Goal: Task Accomplishment & Management: Use online tool/utility

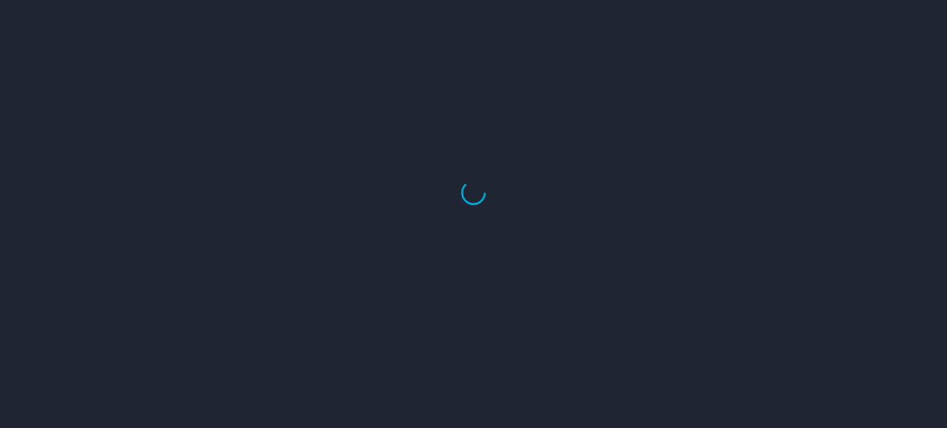
select select "US"
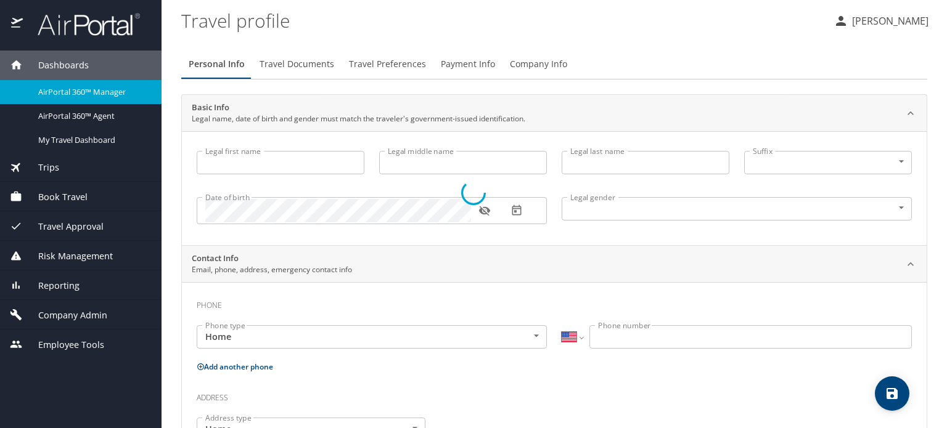
type input "Hemant"
type input "Sharma"
type input "Male"
select select "IN"
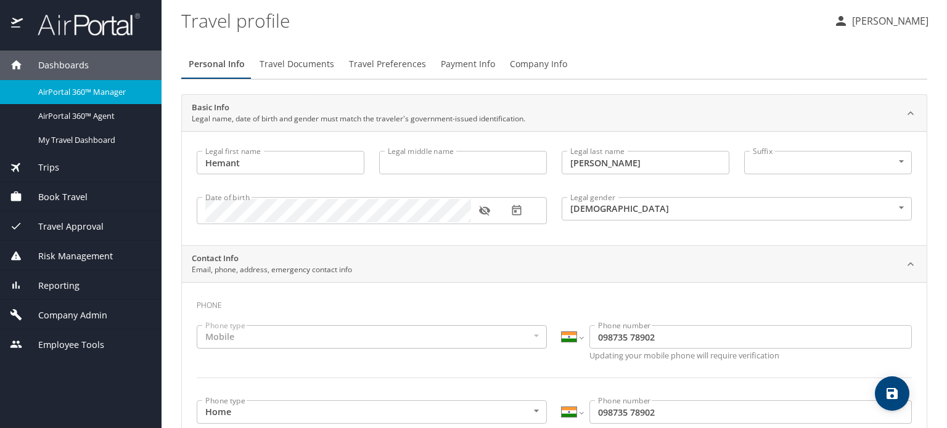
click at [45, 170] on span "Trips" at bounding box center [41, 168] width 36 height 14
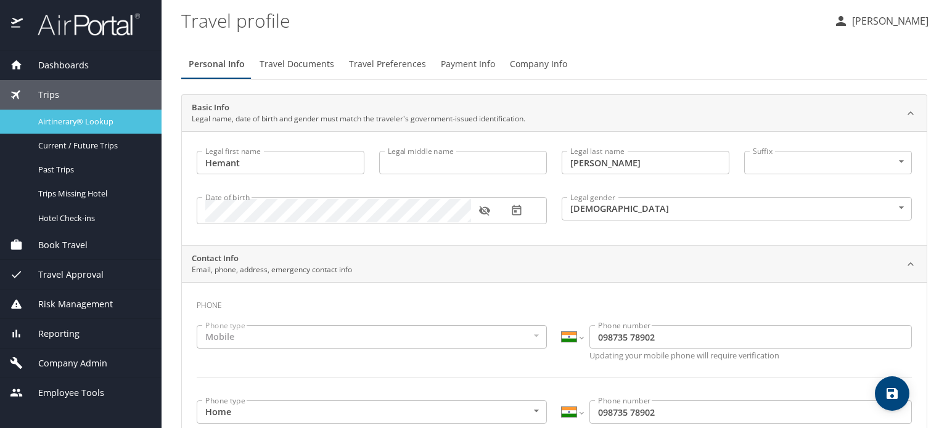
click at [94, 121] on span "Airtinerary® Lookup" at bounding box center [92, 122] width 108 height 12
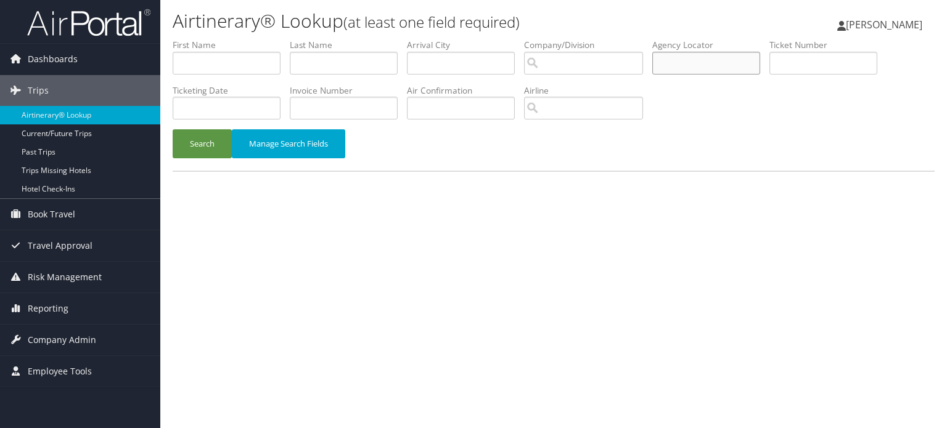
click at [745, 67] on input "text" at bounding box center [706, 63] width 108 height 23
paste input "D7DQFD"
click at [185, 142] on button "Search" at bounding box center [202, 143] width 59 height 29
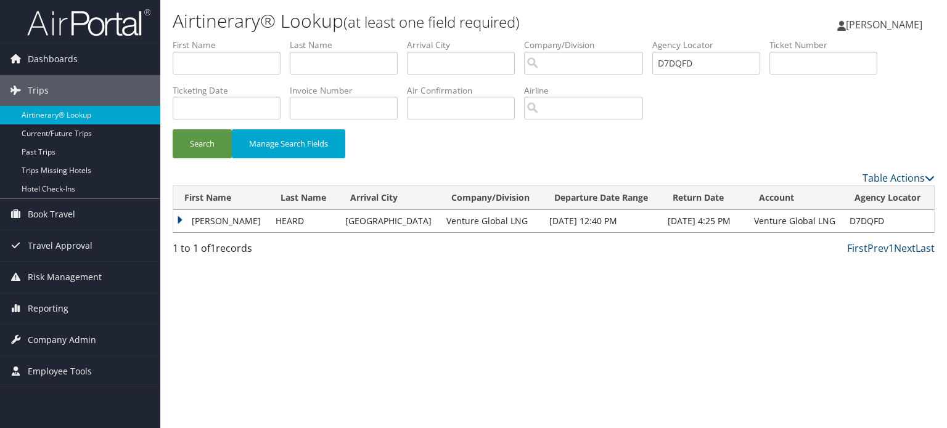
click at [175, 217] on td "DAVID A" at bounding box center [221, 221] width 96 height 22
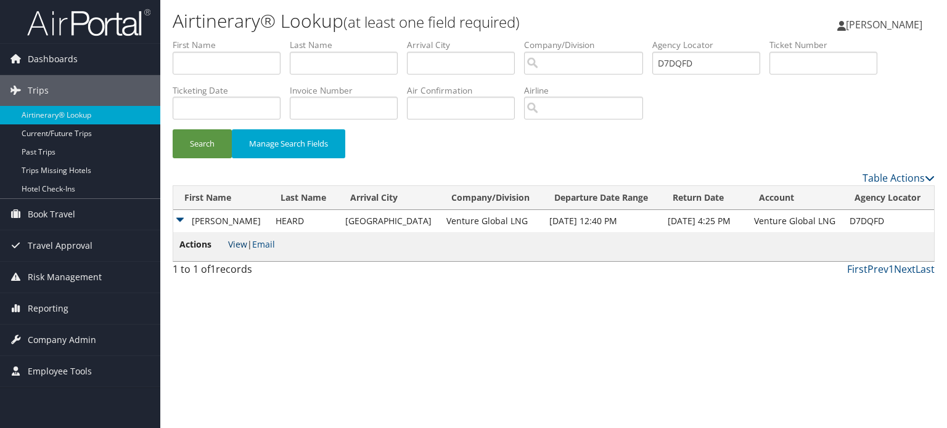
click at [236, 245] on link "View" at bounding box center [237, 245] width 19 height 12
drag, startPoint x: 709, startPoint y: 66, endPoint x: 629, endPoint y: 65, distance: 80.1
click at [613, 39] on ul "First Name Last Name Departure City Arrival City Company/Division Airport/City …" at bounding box center [554, 39] width 762 height 0
paste input "D1NLV"
click at [192, 145] on button "Search" at bounding box center [202, 143] width 59 height 29
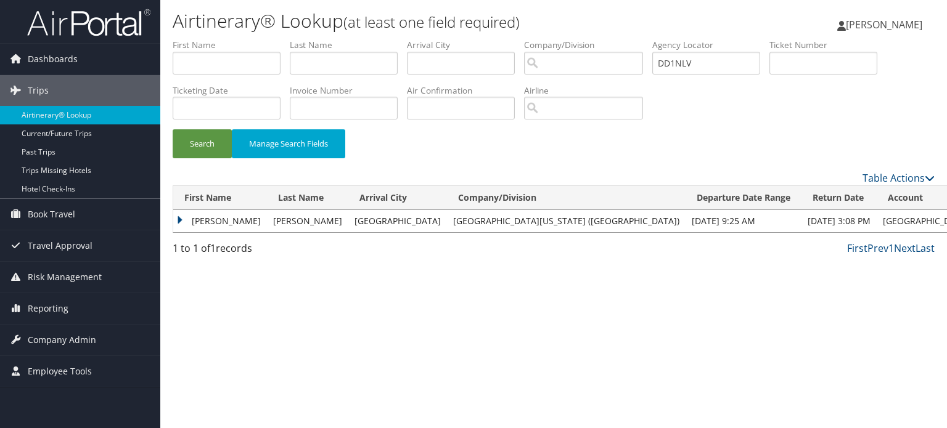
click at [181, 219] on td "JACOB" at bounding box center [220, 221] width 94 height 22
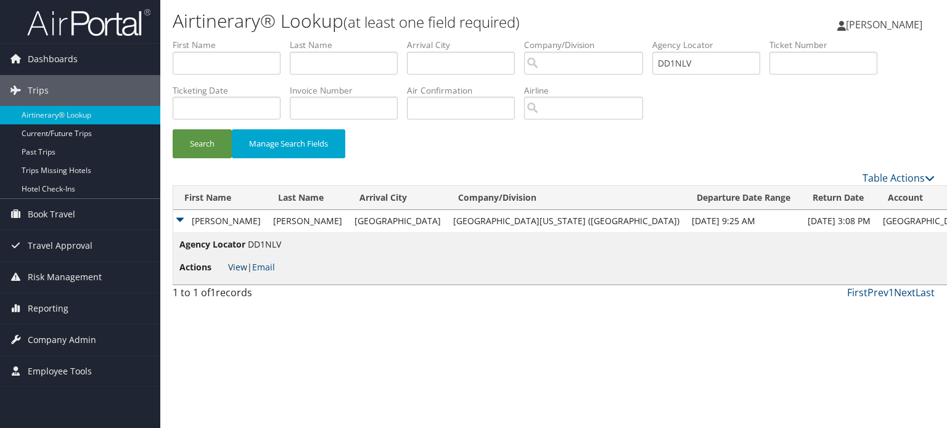
click at [239, 267] on link "View" at bounding box center [237, 267] width 19 height 12
drag, startPoint x: 714, startPoint y: 66, endPoint x: 495, endPoint y: 71, distance: 218.8
click at [530, 39] on ul "First Name Last Name Departure City Arrival City Company/Division Airport/City …" at bounding box center [554, 39] width 762 height 0
paste input "PCZ"
click at [191, 149] on button "Search" at bounding box center [202, 143] width 59 height 29
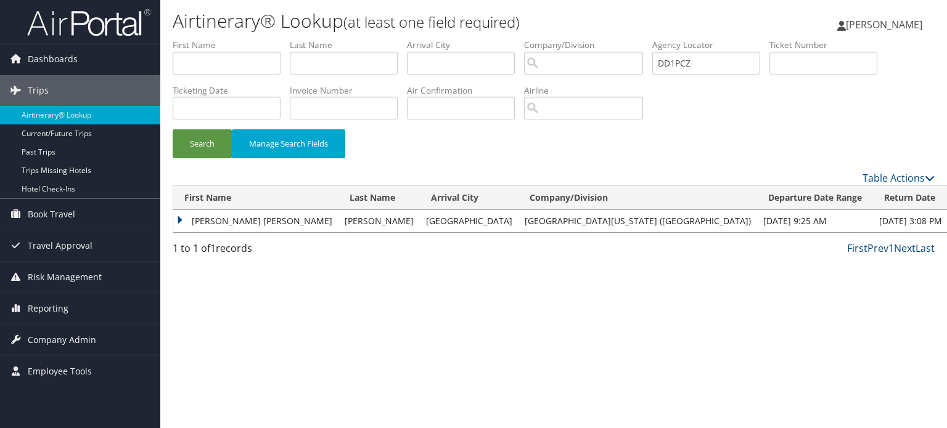
click at [174, 218] on td "MEGHAN LEIGHANN" at bounding box center [255, 221] width 165 height 22
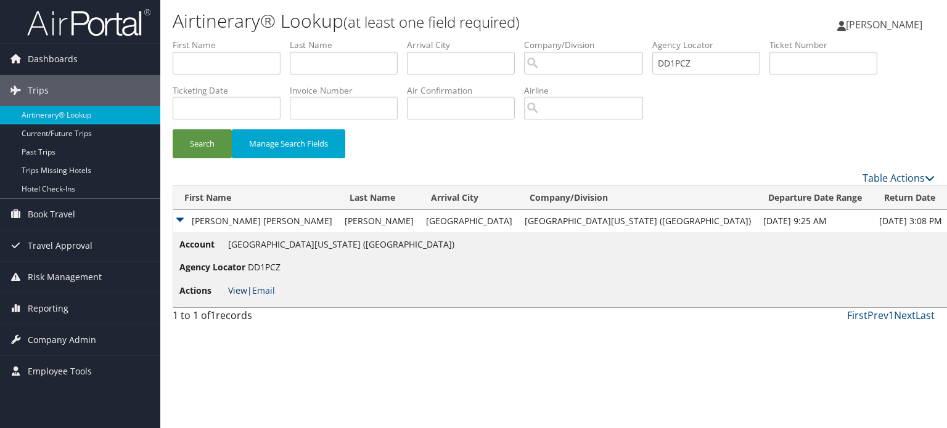
click at [242, 288] on link "View" at bounding box center [237, 291] width 19 height 12
drag, startPoint x: 705, startPoint y: 56, endPoint x: 497, endPoint y: 92, distance: 210.9
click at [545, 39] on ul "First Name Last Name Departure City Arrival City Company/Division Airport/City …" at bounding box center [554, 39] width 762 height 0
paste input "PM"
type input "DD1PPM"
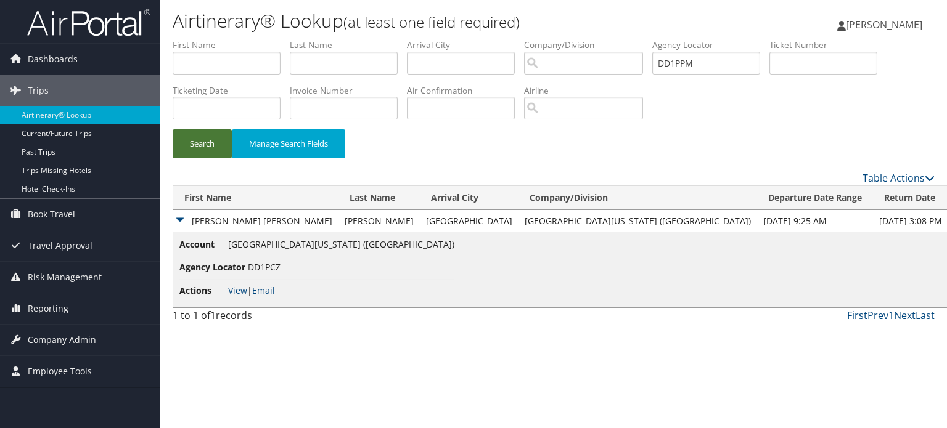
click at [197, 138] on button "Search" at bounding box center [202, 143] width 59 height 29
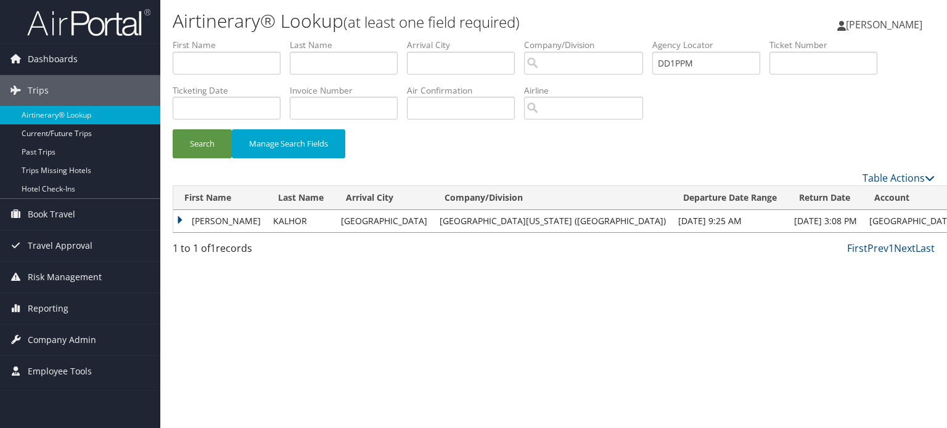
click at [181, 221] on td "KAMBIZ" at bounding box center [220, 221] width 94 height 22
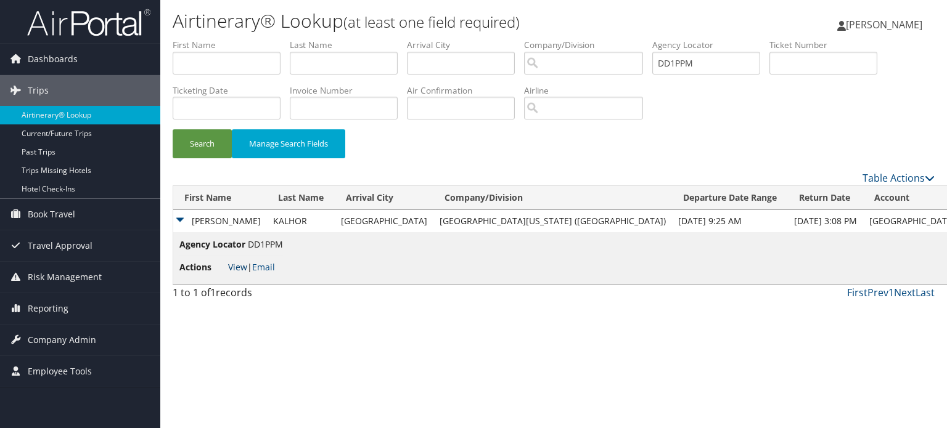
click at [235, 266] on link "View" at bounding box center [237, 267] width 19 height 12
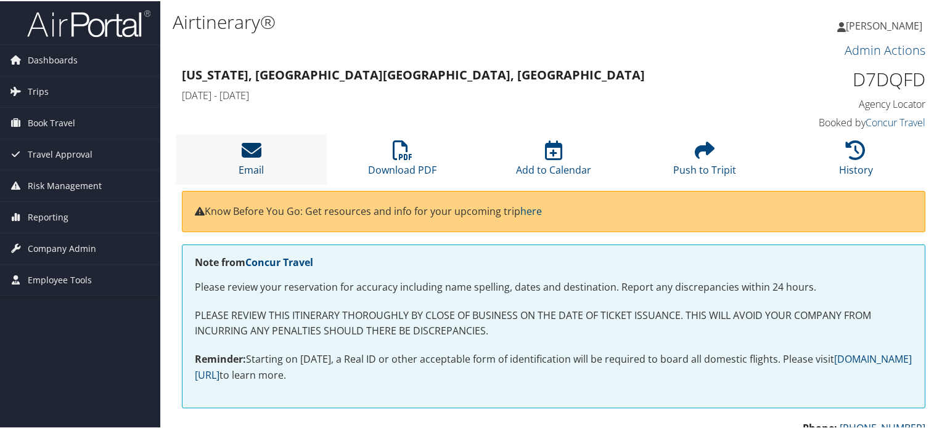
click at [250, 152] on icon at bounding box center [252, 149] width 20 height 20
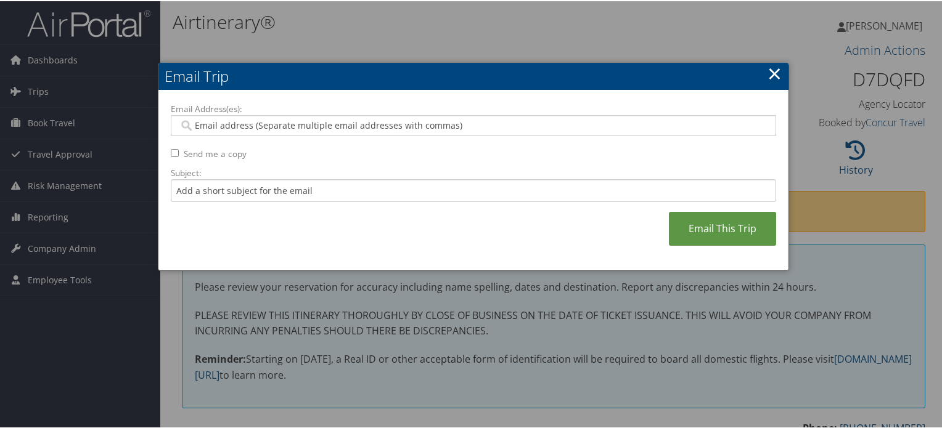
click at [401, 120] on input "Email Address(es):" at bounding box center [473, 124] width 589 height 12
paste input "DHEARD@VENTUREGLOBALLNG.COM"
type input "DHEARD@VENTUREGLOBALLNG.COM"
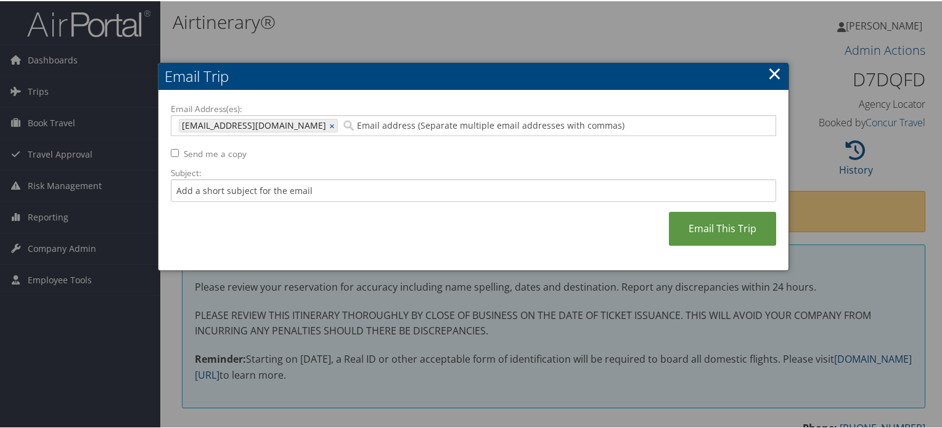
paste input "DHEARD@VGLNG.COM"
type input "DHEARD@VGLNG.COM"
type input "DHEARD@VENTUREGLOBALLNG.COM, DHEARD@VGLNG.COM"
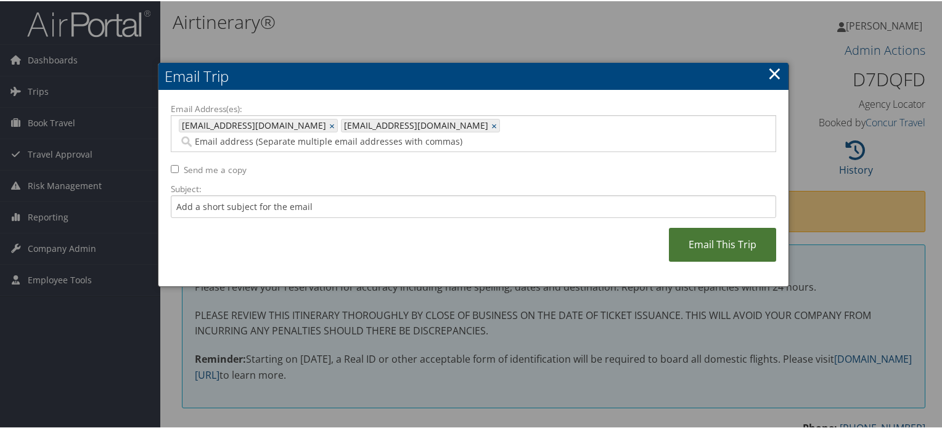
click at [722, 227] on link "Email This Trip" at bounding box center [722, 244] width 107 height 34
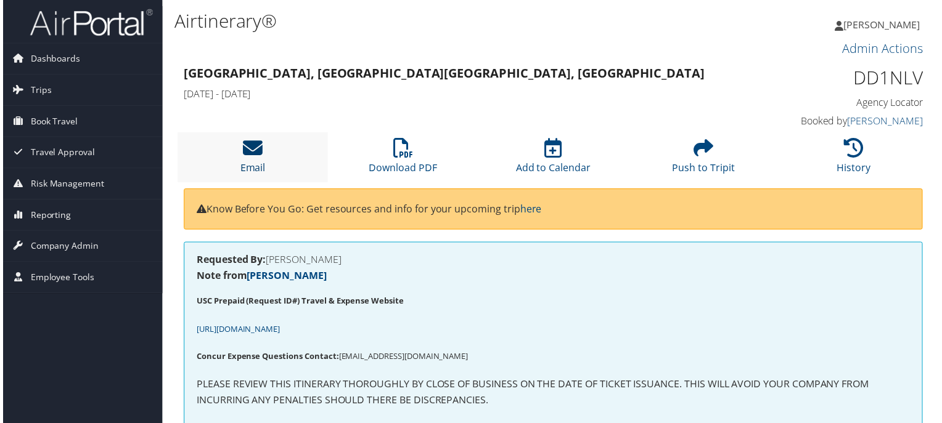
click at [249, 157] on icon at bounding box center [252, 149] width 20 height 20
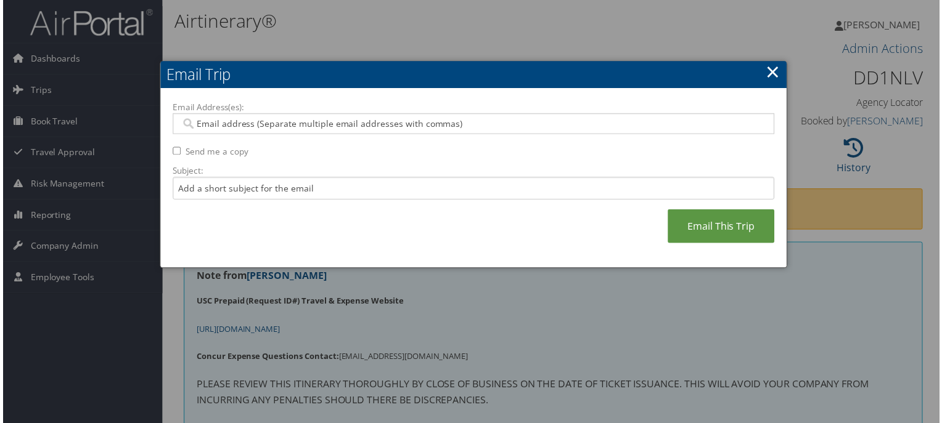
click at [444, 123] on input "Email Address(es):" at bounding box center [473, 124] width 589 height 12
paste input "JACOBPER@USC.EDU"
type input "JACOBPER@USC.EDU"
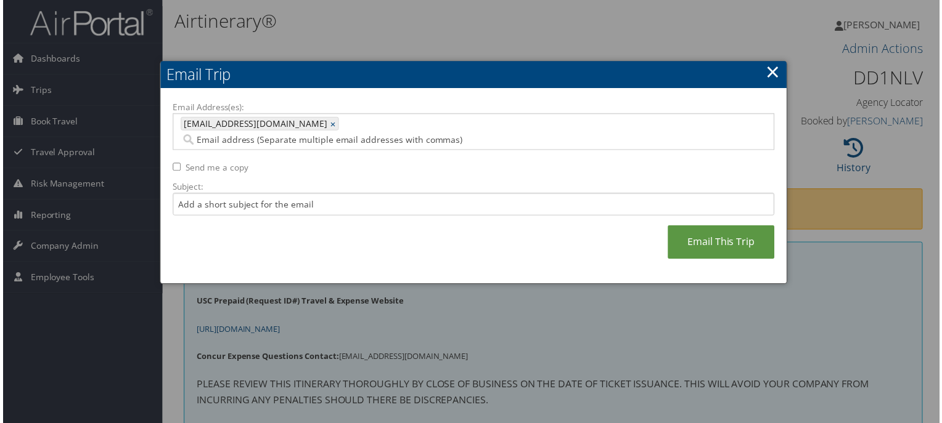
click at [453, 134] on input "Email Address(es):" at bounding box center [422, 140] width 487 height 12
paste input "ASTEEN@USC.EDU"
type input "ASTEEN@USC.EDU"
type input "JACOBPER@USC.EDU, ASTEEN@USC.EDU"
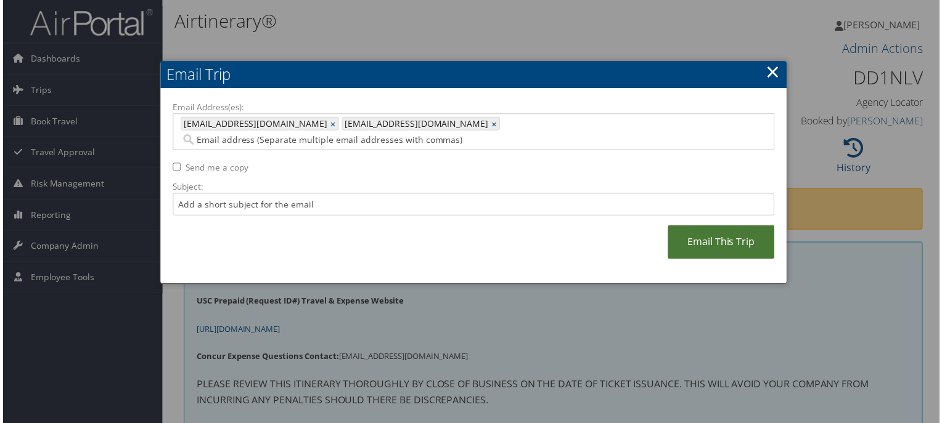
click at [706, 227] on link "Email This Trip" at bounding box center [722, 244] width 107 height 34
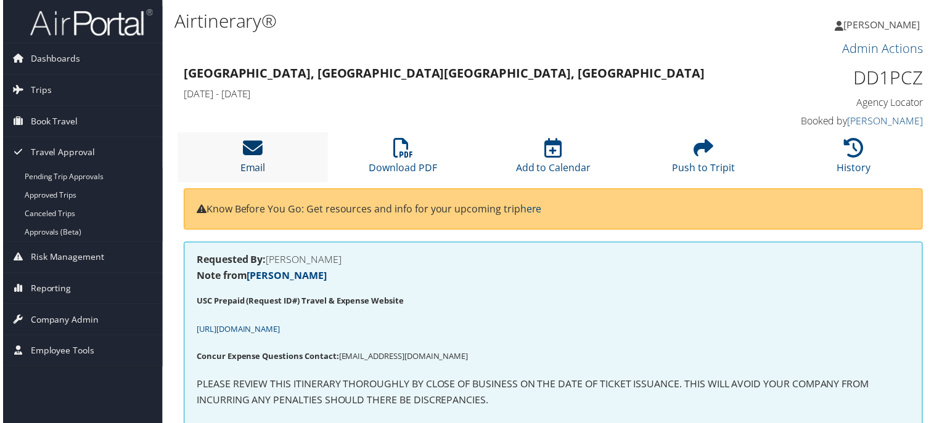
click at [251, 149] on icon at bounding box center [252, 149] width 20 height 20
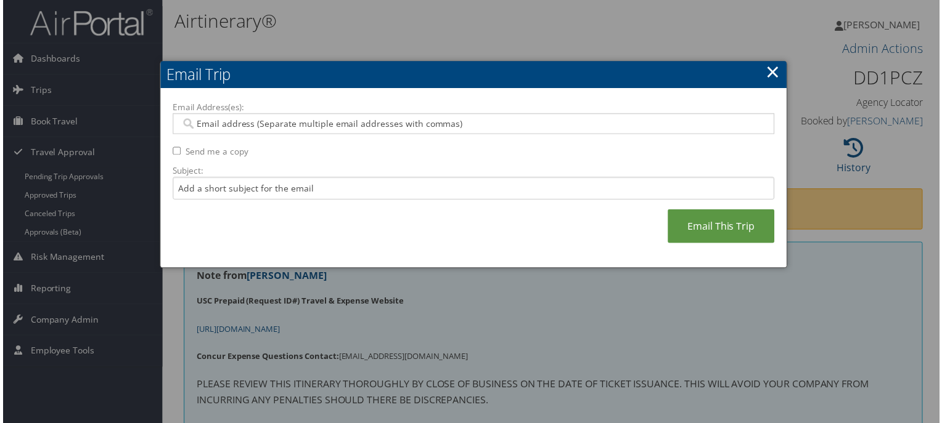
click at [529, 123] on input "Email Address(es):" at bounding box center [473, 124] width 589 height 12
paste input "WINZLER@USC.EDU"
type input "WINZLER@USC.EDU"
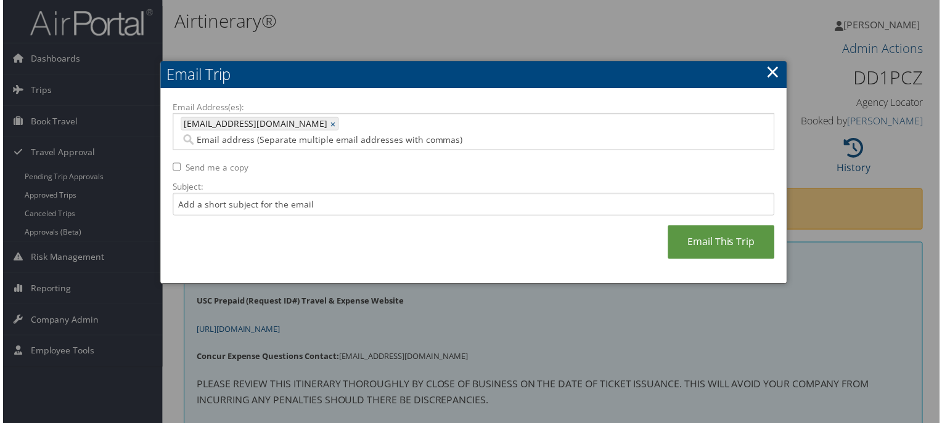
paste input "[EMAIL_ADDRESS][DOMAIN_NAME]"
type input "[EMAIL_ADDRESS][DOMAIN_NAME]"
type input "WINZLER@USC.EDU, ASTEEN@USC.EDU"
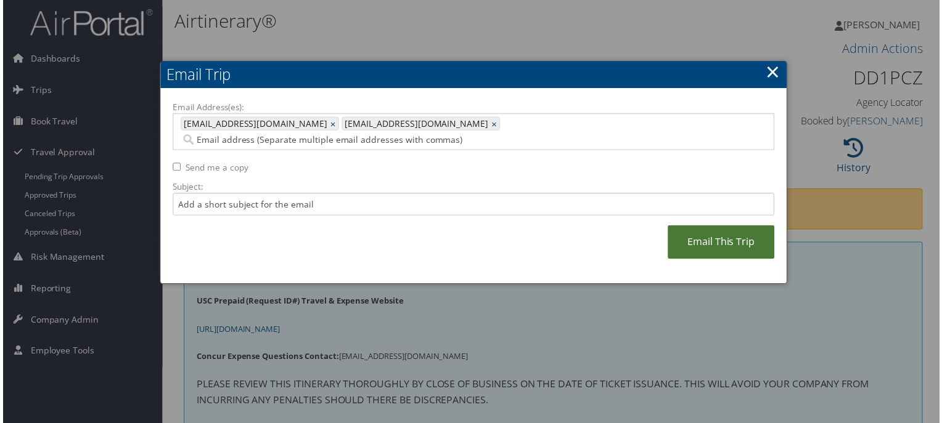
click at [692, 227] on link "Email This Trip" at bounding box center [722, 244] width 107 height 34
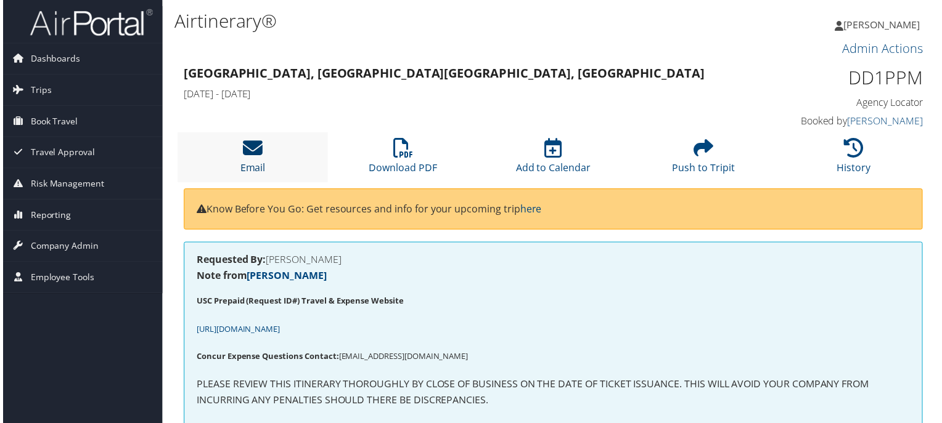
click at [246, 143] on icon at bounding box center [252, 149] width 20 height 20
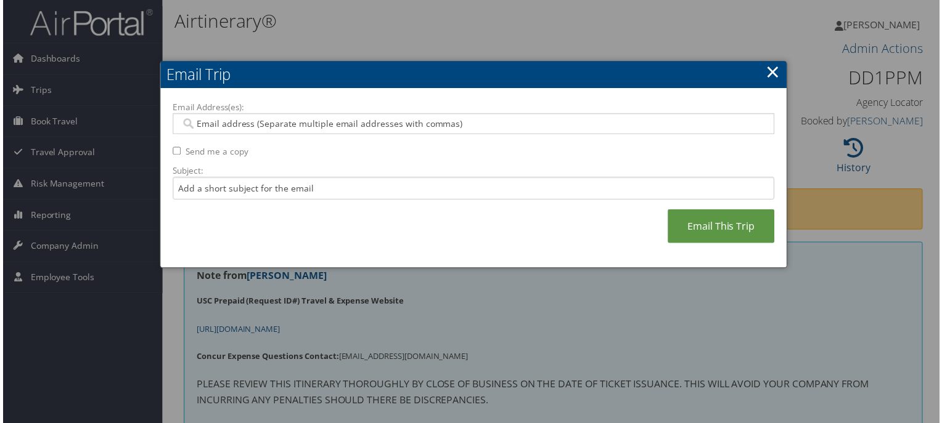
click at [408, 115] on div at bounding box center [473, 124] width 605 height 21
paste input "[EMAIL_ADDRESS][DOMAIN_NAME]"
type input "[EMAIL_ADDRESS][DOMAIN_NAME]"
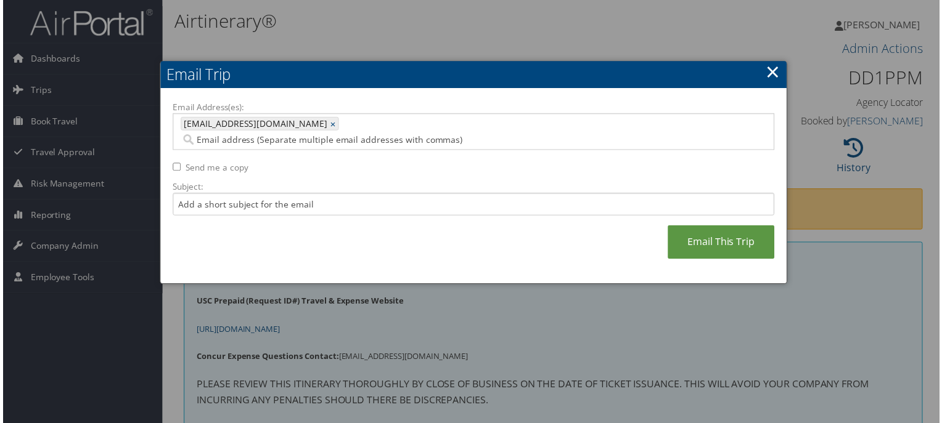
paste input "[EMAIL_ADDRESS][DOMAIN_NAME]"
type input "[EMAIL_ADDRESS][DOMAIN_NAME]"
type input "[EMAIL_ADDRESS][DOMAIN_NAME], [EMAIL_ADDRESS][DOMAIN_NAME]"
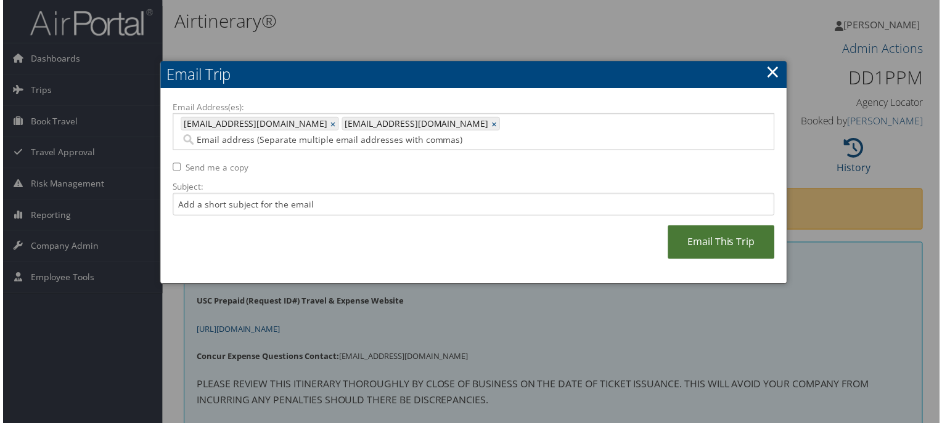
click at [725, 227] on link "Email This Trip" at bounding box center [722, 244] width 107 height 34
